Goal: Navigation & Orientation: Find specific page/section

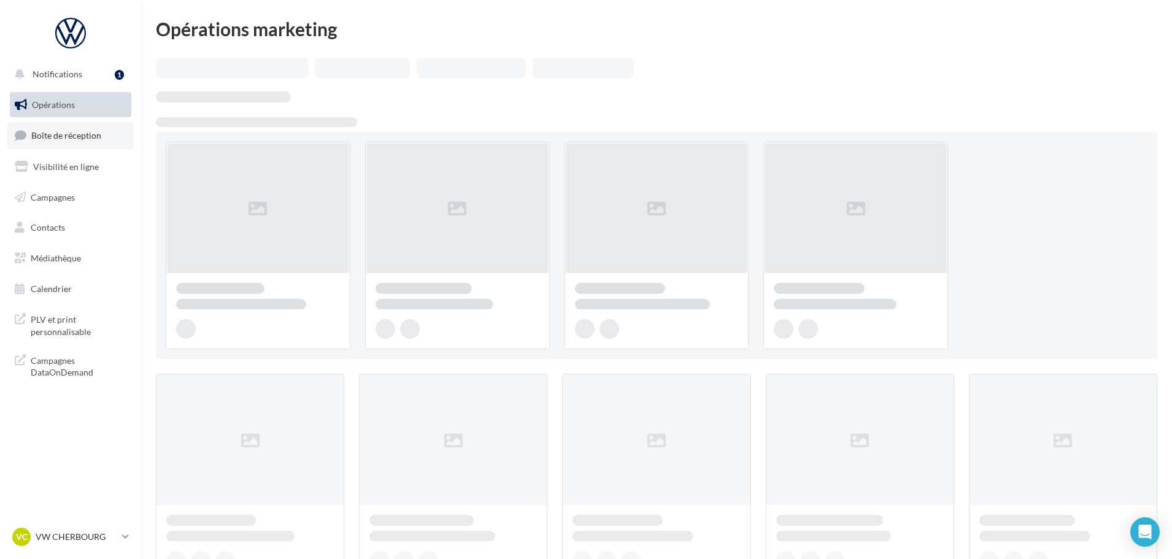
click at [84, 148] on link "Boîte de réception" at bounding box center [70, 135] width 126 height 26
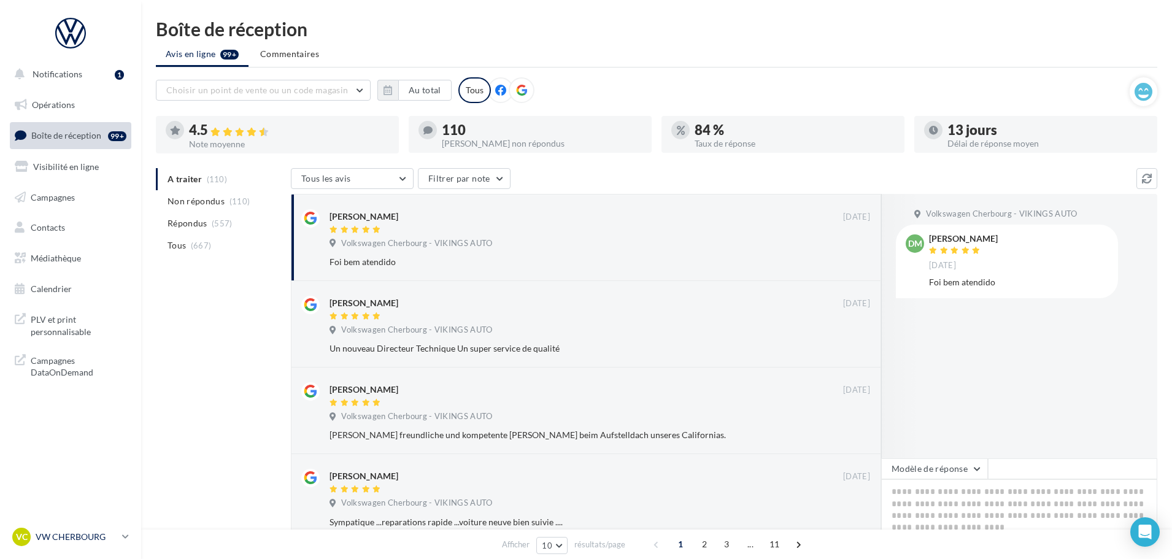
click at [89, 539] on p "VW CHERBOURG" at bounding box center [77, 537] width 82 height 12
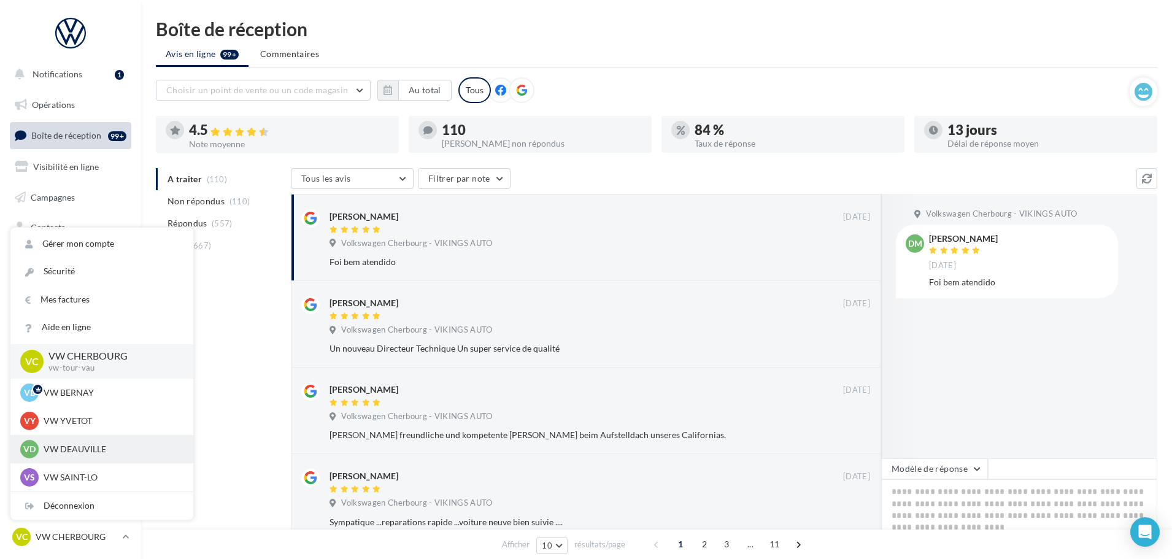
click at [85, 452] on p "VW DEAUVILLE" at bounding box center [111, 449] width 135 height 12
